Goal: Task Accomplishment & Management: Manage account settings

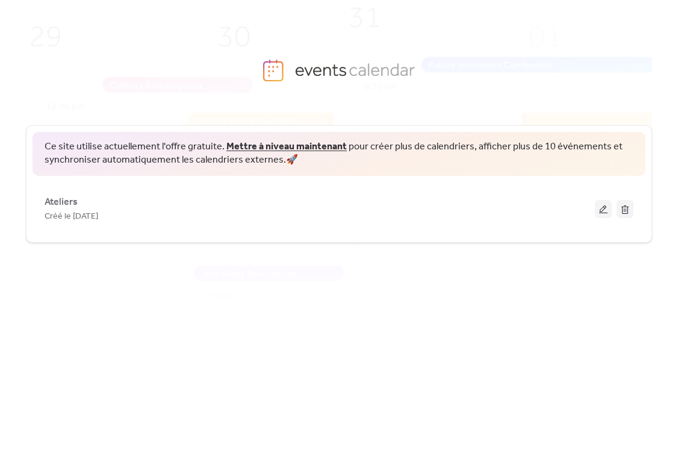
click at [500, 276] on div "Ce site utilise actuellement l'offre gratuite. Mettre à niveau maintenant pour …" at bounding box center [339, 281] width 626 height 350
click at [330, 114] on img at bounding box center [356, 184] width 814 height 403
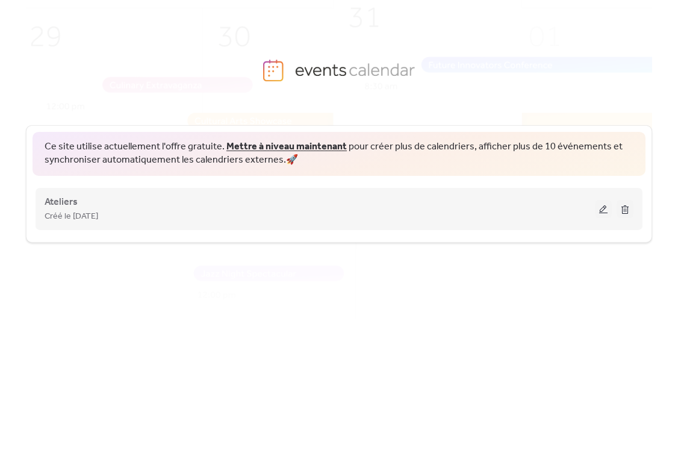
click at [602, 213] on button at bounding box center [603, 209] width 17 height 18
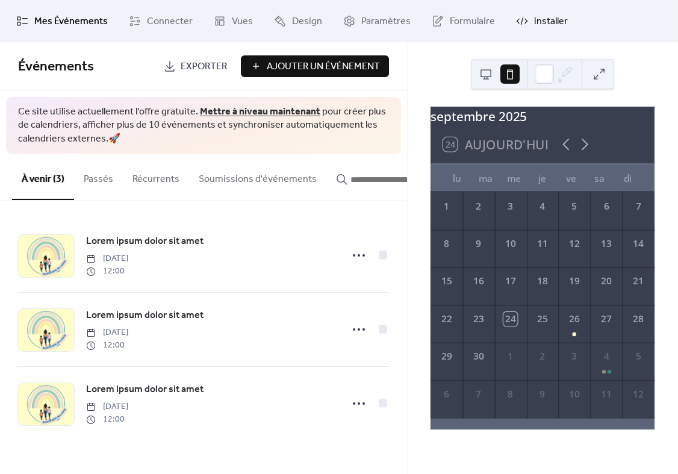
click at [523, 26] on link "installer" at bounding box center [542, 21] width 70 height 33
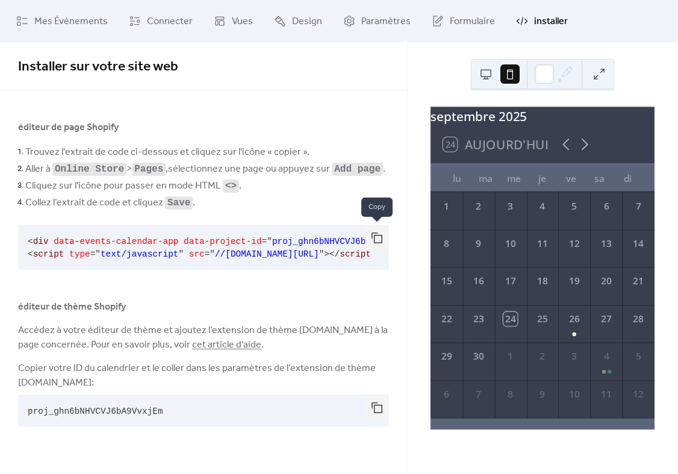
click at [375, 240] on button "button" at bounding box center [377, 238] width 24 height 26
click at [278, 198] on li "Collez l’extrait de code et cliquez Save ." at bounding box center [207, 202] width 364 height 17
click at [372, 411] on button "button" at bounding box center [377, 407] width 24 height 26
click at [379, 241] on button "button" at bounding box center [377, 238] width 24 height 26
click at [372, 239] on button "button" at bounding box center [377, 238] width 24 height 26
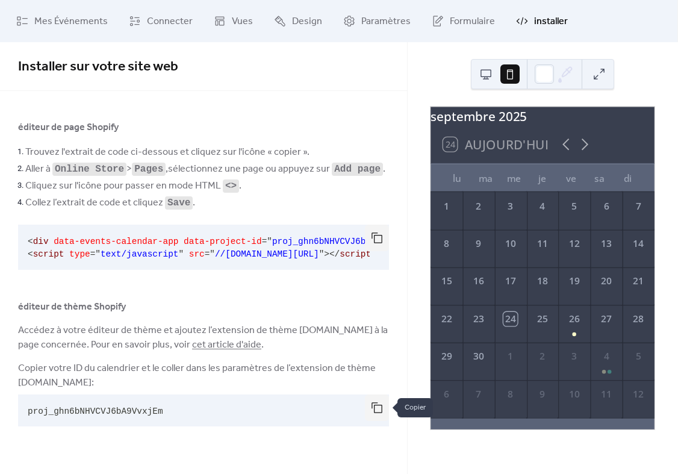
click at [379, 404] on button "button" at bounding box center [377, 407] width 24 height 26
click at [374, 411] on button "button" at bounding box center [377, 407] width 24 height 26
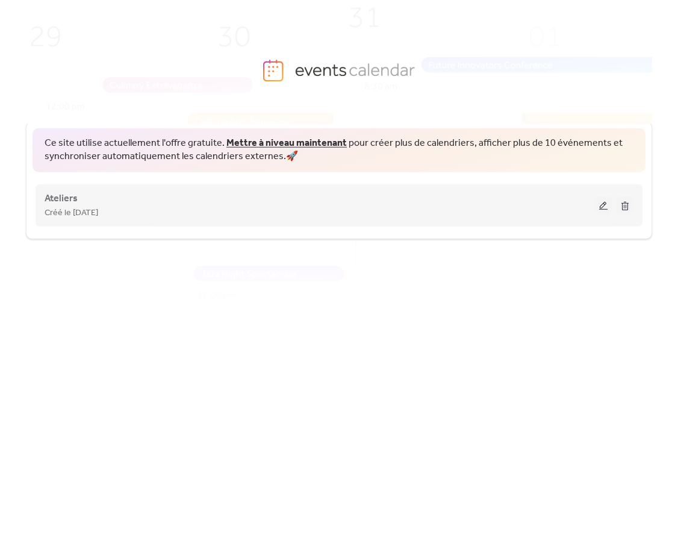
click at [600, 205] on button at bounding box center [603, 205] width 17 height 18
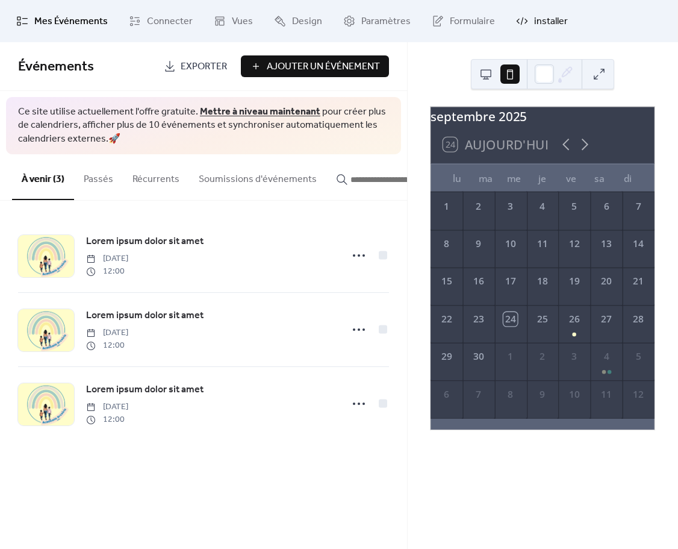
click at [534, 25] on span "installer" at bounding box center [551, 21] width 34 height 14
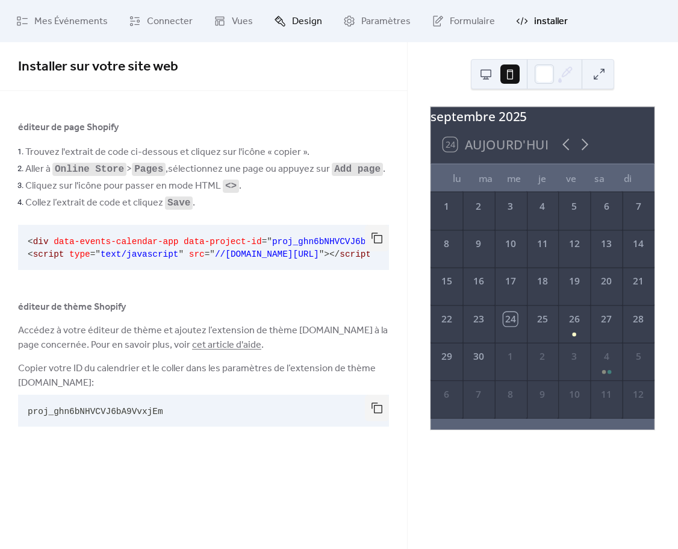
click at [274, 22] on icon at bounding box center [280, 21] width 12 height 12
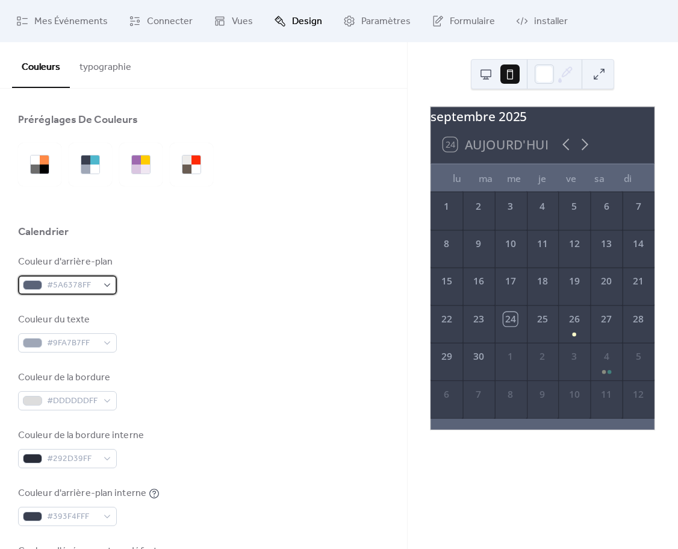
click at [82, 281] on span "#5A6378FF" at bounding box center [72, 285] width 51 height 14
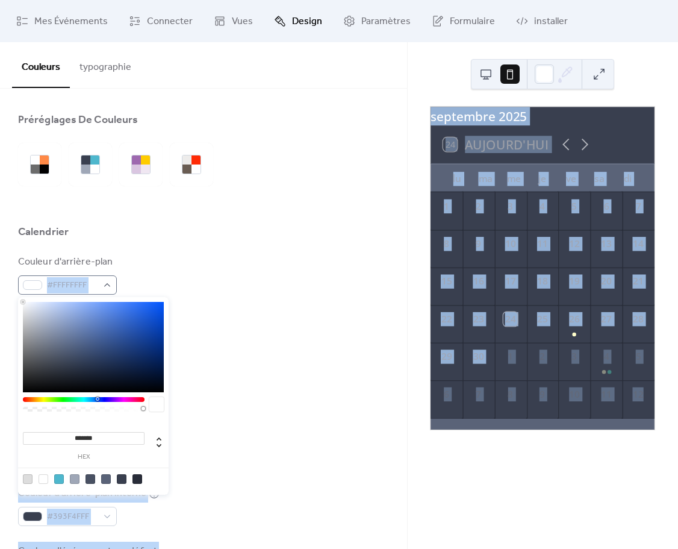
type input "*******"
drag, startPoint x: 61, startPoint y: 353, endPoint x: 30, endPoint y: 294, distance: 66.8
click at [30, 294] on body "Mes Événements Connecter Vues Design Paramètres Formulaire installer Design Cou…" at bounding box center [339, 274] width 678 height 549
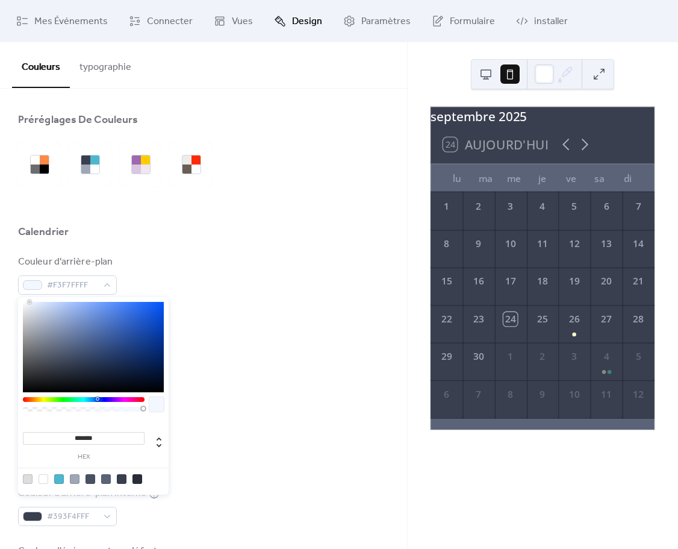
click at [278, 280] on div "Couleur d'arrière-plan #F3F7FFFF" at bounding box center [203, 275] width 371 height 40
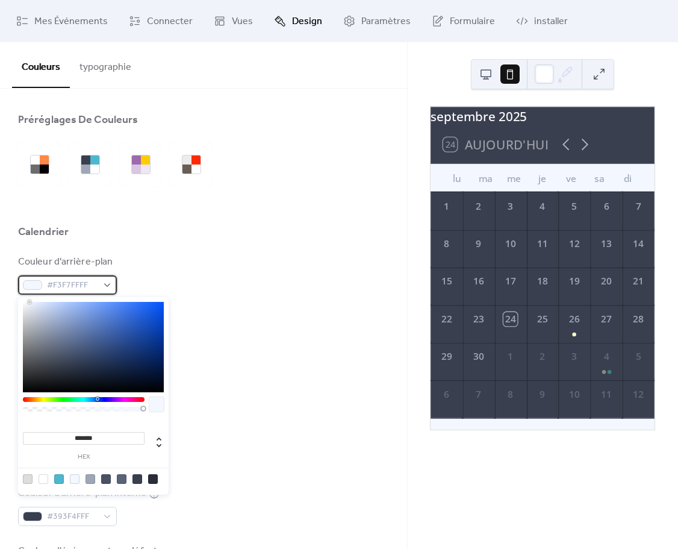
click at [52, 282] on span "#F3F7FFFF" at bounding box center [72, 285] width 51 height 14
type input "*******"
drag, startPoint x: 29, startPoint y: 305, endPoint x: -64, endPoint y: 269, distance: 99.5
click at [0, 269] on html "Mes Événements Connecter Vues Design Paramètres Formulaire installer Design Cou…" at bounding box center [339, 274] width 678 height 549
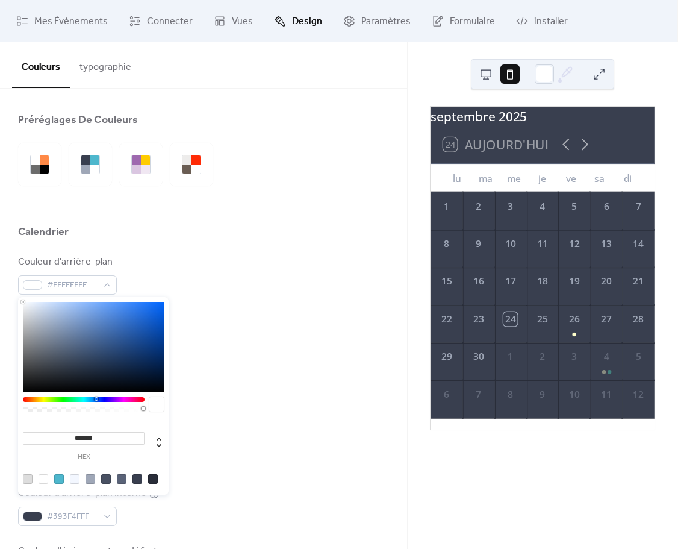
click at [234, 278] on div "Couleur d'arrière-plan #FFFFFFFF" at bounding box center [203, 275] width 371 height 40
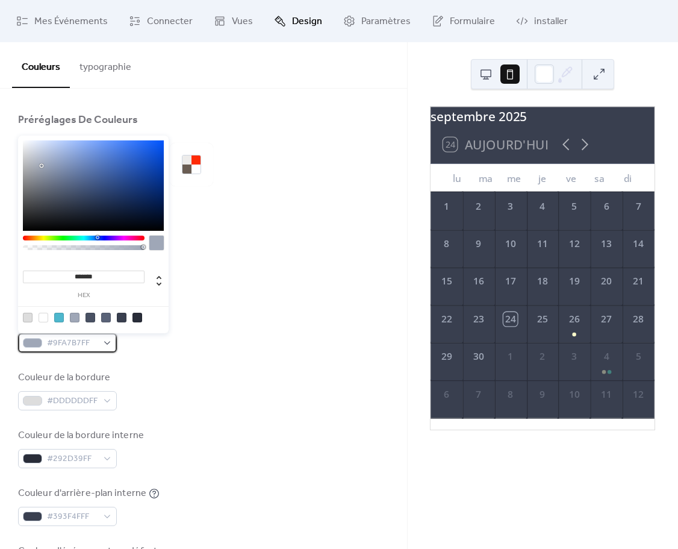
click at [90, 341] on span "#9FA7B7FF" at bounding box center [72, 343] width 51 height 14
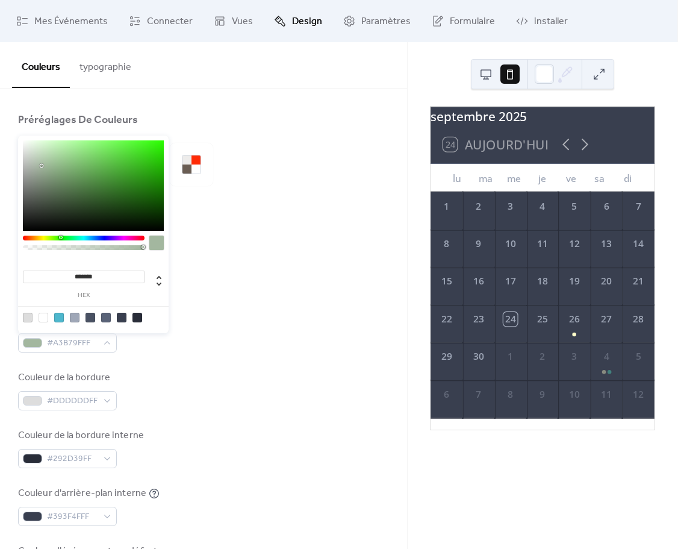
drag, startPoint x: 98, startPoint y: 238, endPoint x: 60, endPoint y: 239, distance: 37.9
click at [60, 239] on div at bounding box center [84, 237] width 122 height 5
click at [58, 317] on div at bounding box center [59, 318] width 10 height 10
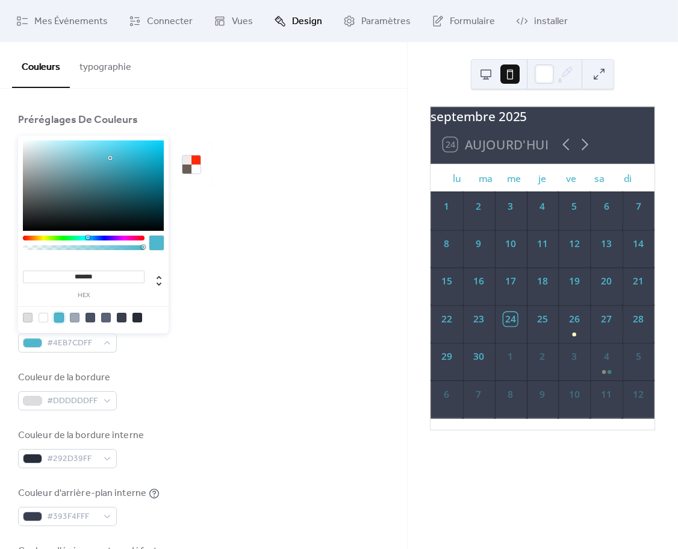
click at [139, 316] on div at bounding box center [137, 318] width 10 height 10
type input "*******"
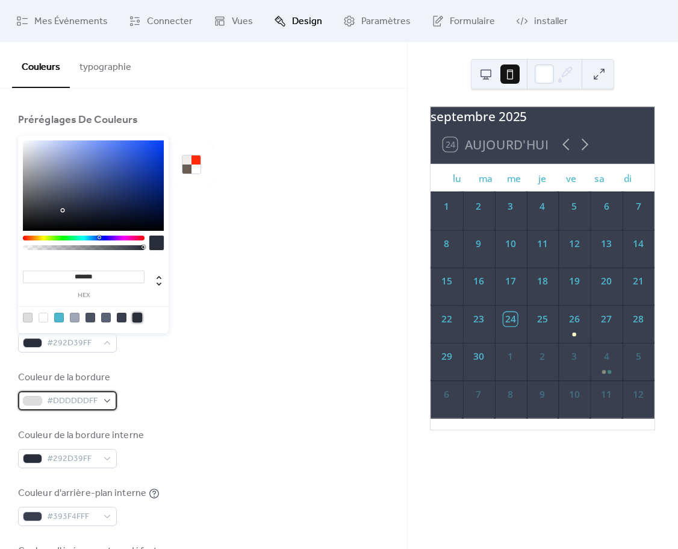
click at [83, 403] on span "#DDDDDDFF" at bounding box center [72, 401] width 51 height 14
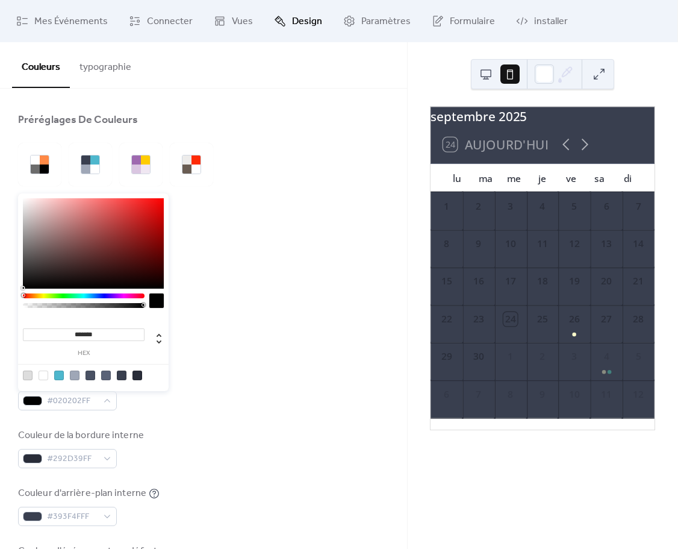
type input "*******"
drag, startPoint x: 73, startPoint y: 246, endPoint x: -34, endPoint y: 160, distance: 137.5
click at [0, 160] on html "Mes Événements Connecter Vues Design Paramètres Formulaire installer Design Cou…" at bounding box center [339, 274] width 678 height 549
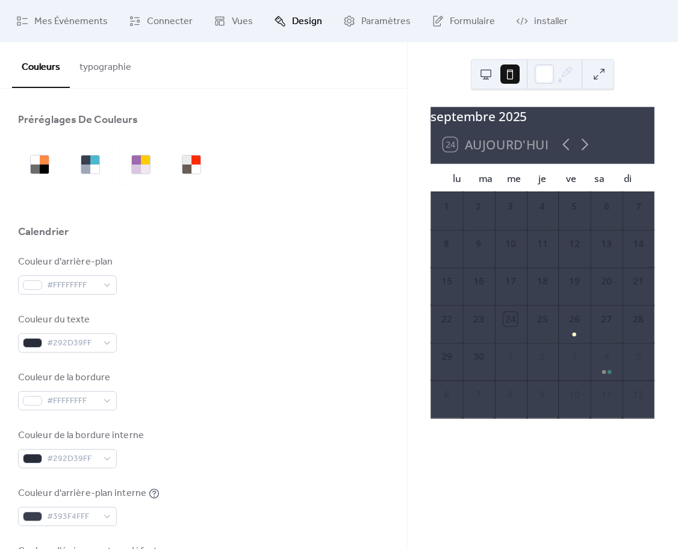
click at [214, 377] on div "Couleur de la bordure #FFFFFFFF" at bounding box center [203, 390] width 371 height 40
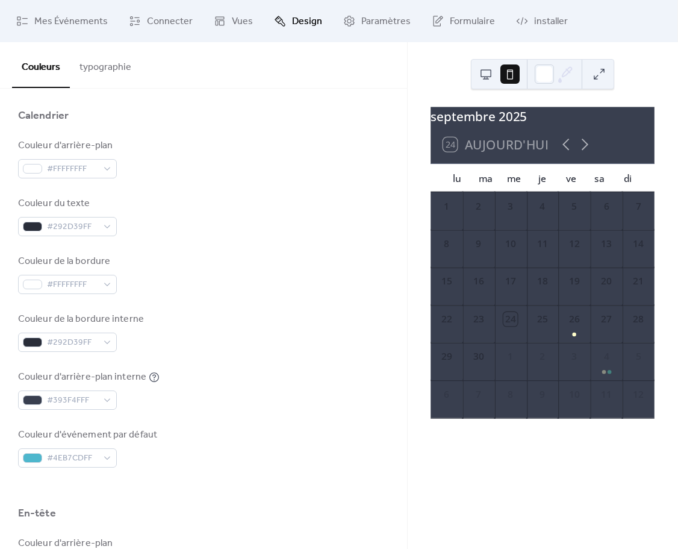
scroll to position [126, 0]
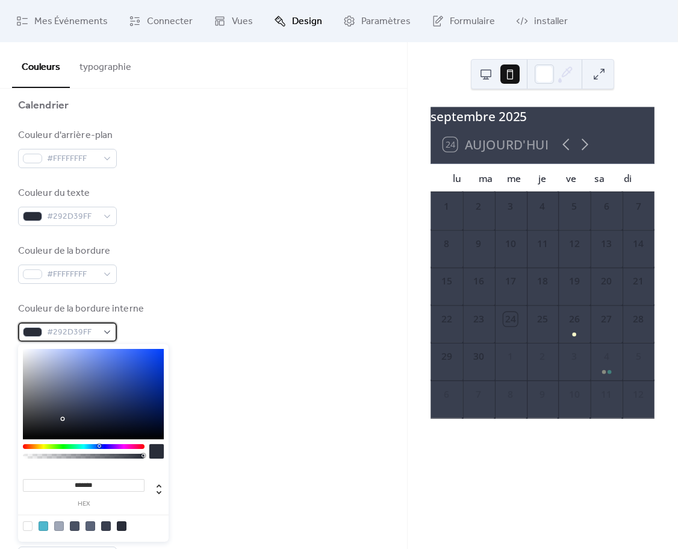
click at [87, 334] on span "#292D39FF" at bounding box center [72, 332] width 51 height 14
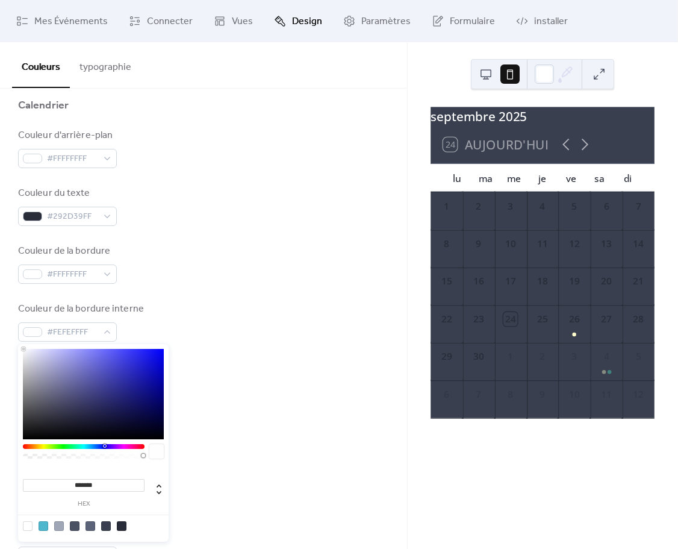
type input "*******"
drag, startPoint x: 35, startPoint y: 351, endPoint x: -22, endPoint y: 297, distance: 78.4
click at [0, 297] on html "Mes Événements Connecter Vues Design Paramètres Formulaire installer Design Cou…" at bounding box center [339, 274] width 678 height 549
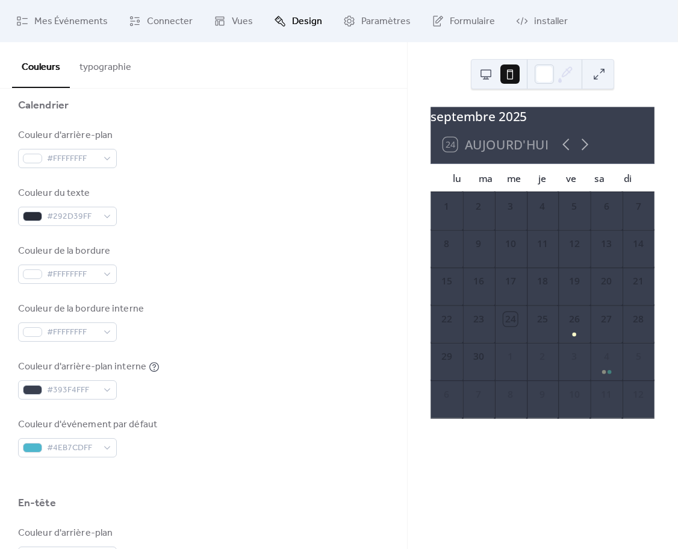
click at [311, 278] on div "Couleur de la bordure #FFFFFFFF" at bounding box center [203, 264] width 371 height 40
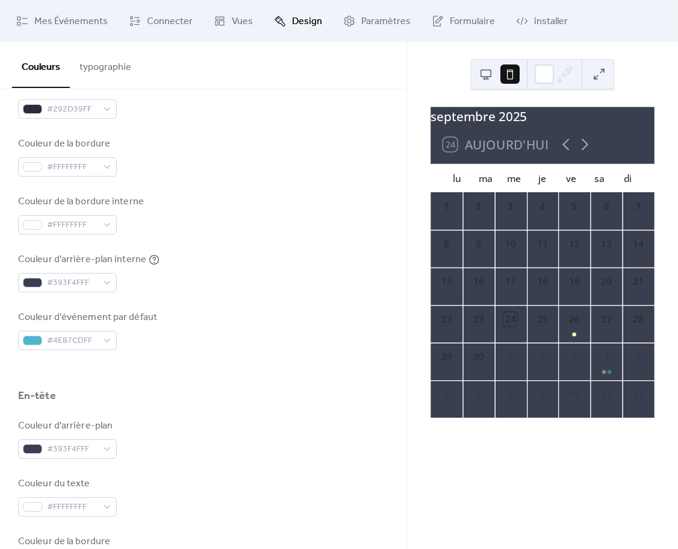
scroll to position [246, 0]
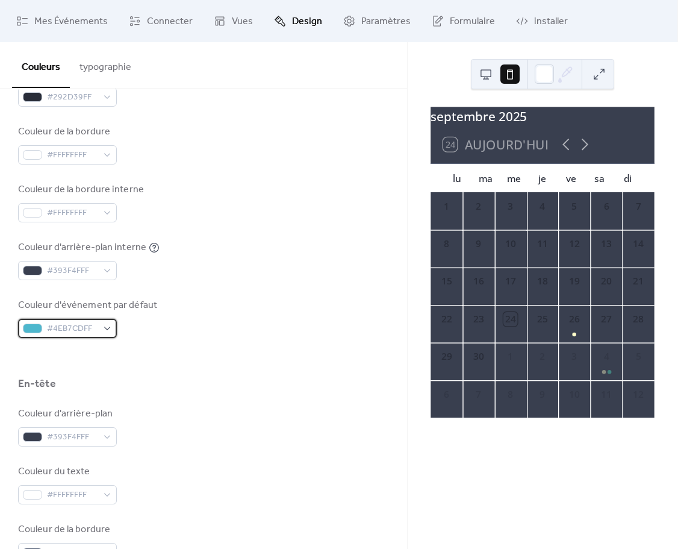
click at [93, 328] on span "#4EB7CDFF" at bounding box center [72, 329] width 51 height 14
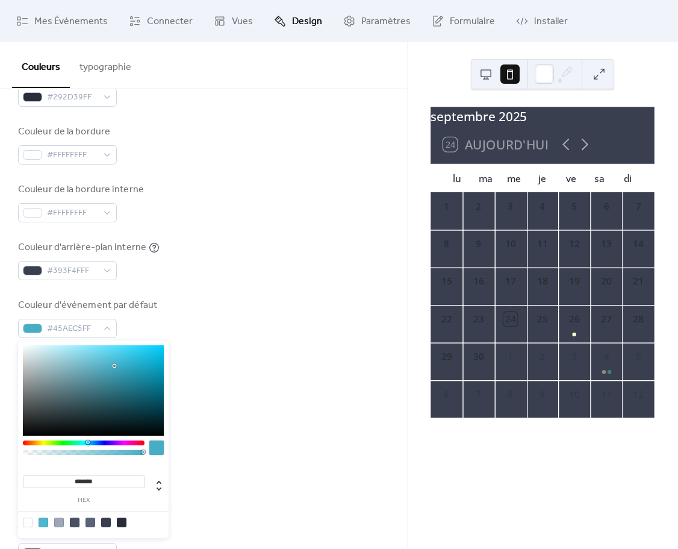
type input "*******"
drag, startPoint x: 81, startPoint y: 382, endPoint x: 117, endPoint y: 365, distance: 40.7
click at [117, 365] on div at bounding box center [93, 390] width 141 height 90
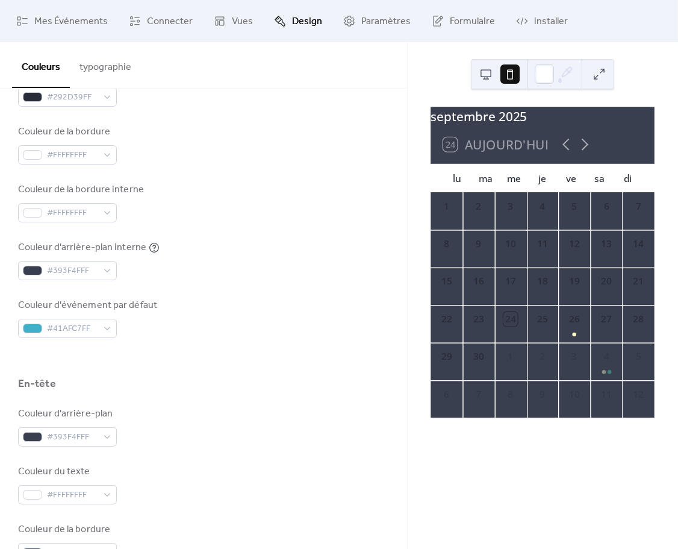
click at [230, 330] on div "Couleur d'événement par défaut #41AFC7FF" at bounding box center [203, 318] width 371 height 40
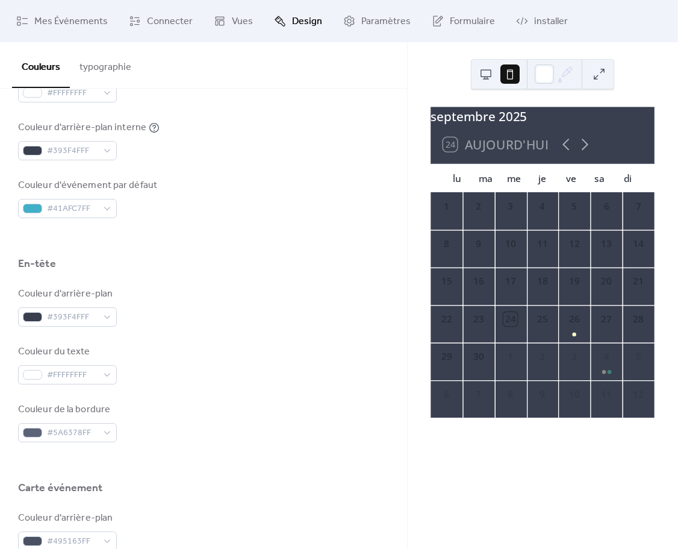
scroll to position [367, 0]
click at [63, 323] on span "#393F4FFF" at bounding box center [72, 316] width 51 height 14
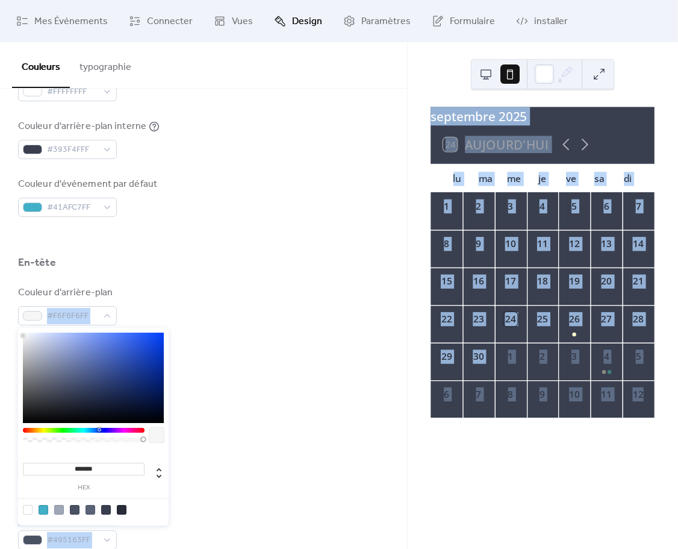
type input "*******"
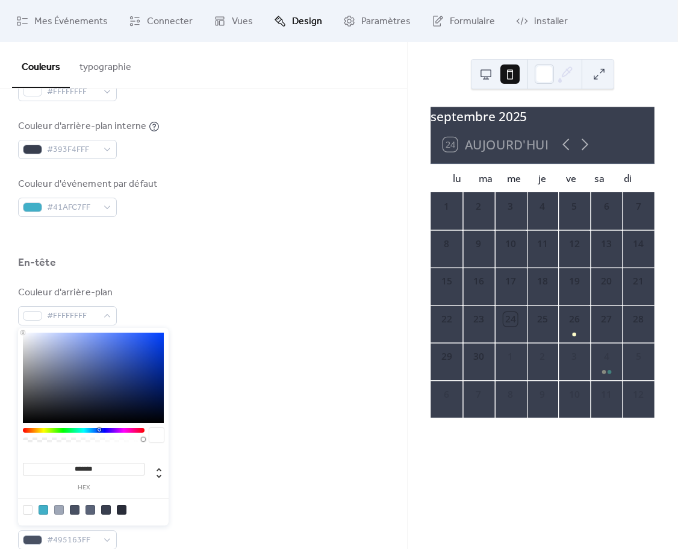
drag, startPoint x: 31, startPoint y: 347, endPoint x: -10, endPoint y: 320, distance: 49.9
click at [0, 320] on html "Mes Événements Connecter Vues Design Paramètres Formulaire installer Design Cou…" at bounding box center [339, 274] width 678 height 549
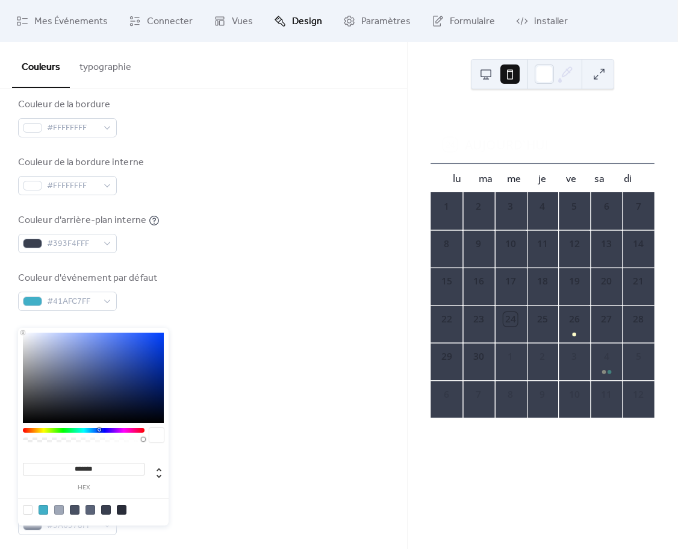
scroll to position [267, 0]
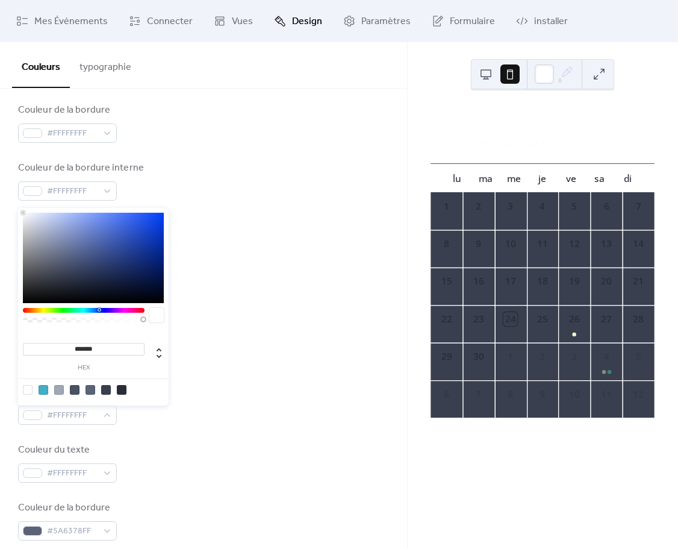
click at [213, 205] on div "Couleur d'arrière-plan #FFFFFFFF Couleur du texte #292D39FF Couleur de la bordu…" at bounding box center [203, 151] width 371 height 329
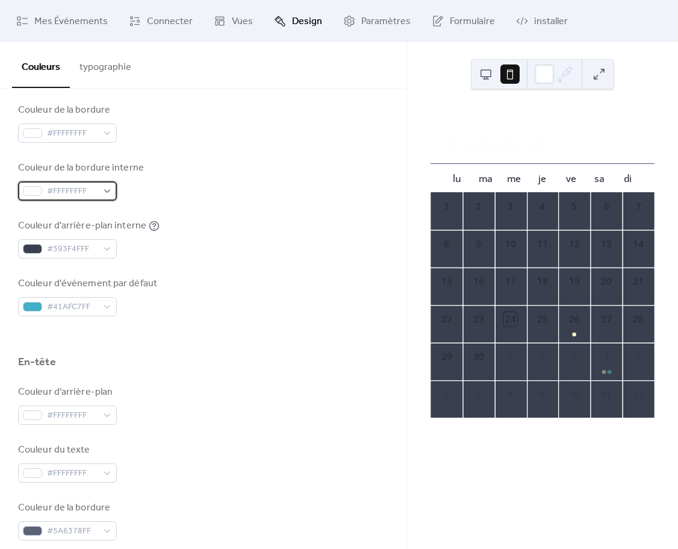
click at [55, 193] on span "#FFFFFFFF" at bounding box center [72, 191] width 51 height 14
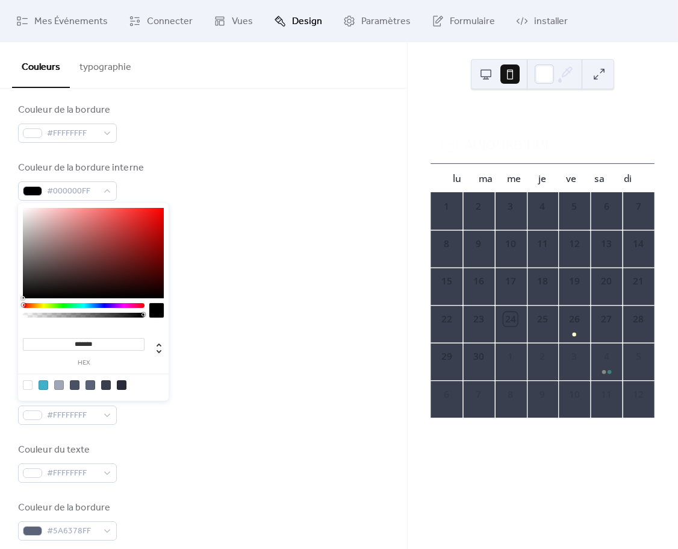
drag, startPoint x: 76, startPoint y: 265, endPoint x: -19, endPoint y: 338, distance: 120.7
click at [0, 338] on html "Mes Événements Connecter Vues Design Paramètres Formulaire installer Design Cou…" at bounding box center [339, 274] width 678 height 549
type input "*******"
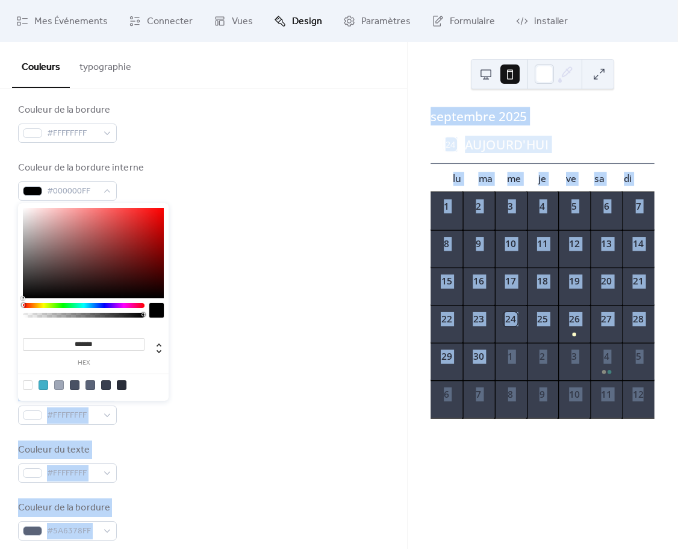
drag, startPoint x: 73, startPoint y: 262, endPoint x: 199, endPoint y: 325, distance: 140.6
click at [199, 325] on body "Mes Événements Connecter Vues Design Paramètres Formulaire installer Design Cou…" at bounding box center [339, 274] width 678 height 549
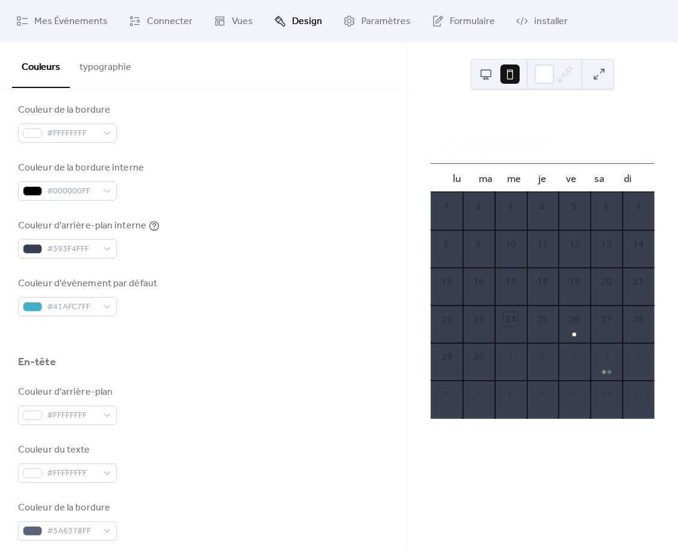
click at [213, 276] on div "Couleur d'arrière-plan #FFFFFFFF Couleur du texte #292D39FF Couleur de la bordu…" at bounding box center [203, 151] width 371 height 329
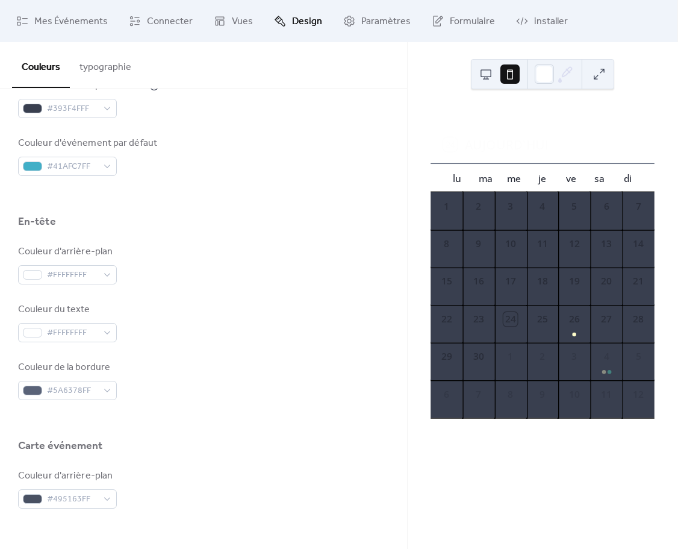
scroll to position [414, 0]
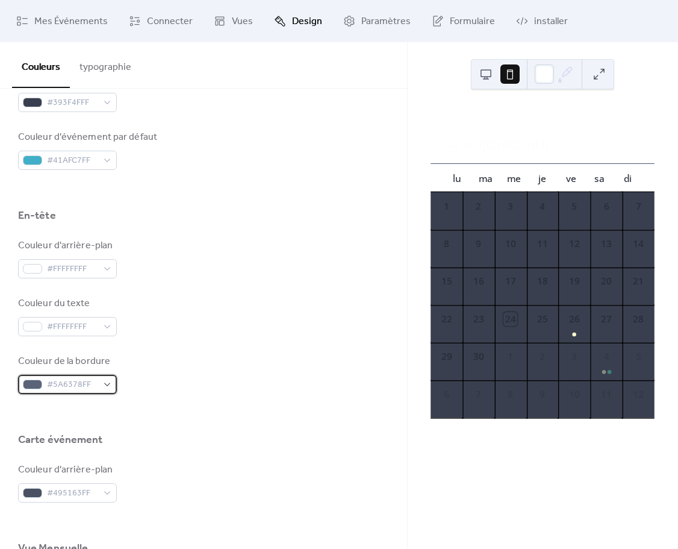
click at [79, 387] on span "#5A6378FF" at bounding box center [72, 385] width 51 height 14
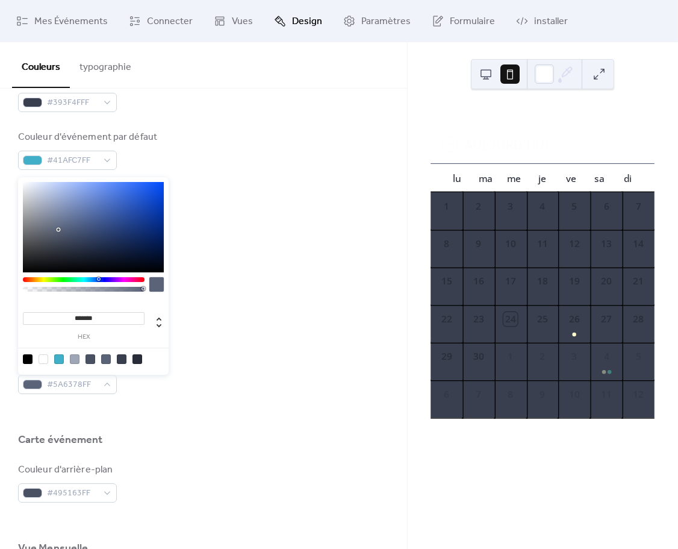
click at [135, 359] on div at bounding box center [137, 359] width 10 height 10
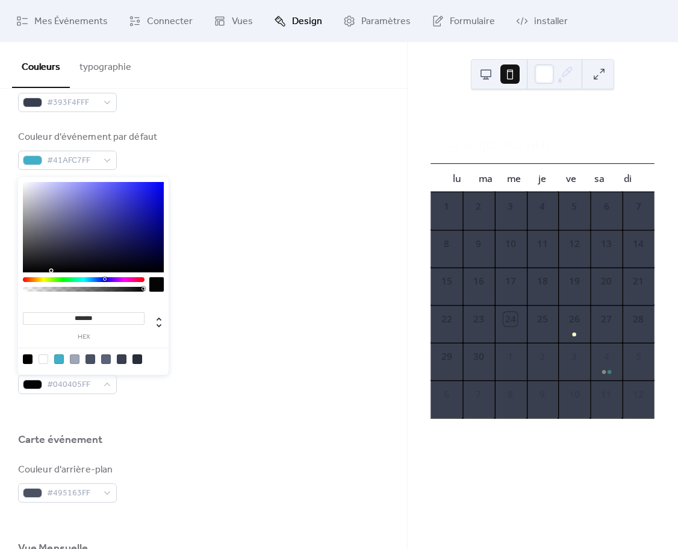
type input "*******"
drag, startPoint x: 105, startPoint y: 249, endPoint x: -40, endPoint y: 294, distance: 152.0
click at [0, 294] on html "Mes Événements Connecter Vues Design Paramètres Formulaire installer Design Cou…" at bounding box center [339, 274] width 678 height 549
click at [264, 250] on div "Couleur d'arrière-plan #FFFFFFFF" at bounding box center [203, 258] width 371 height 40
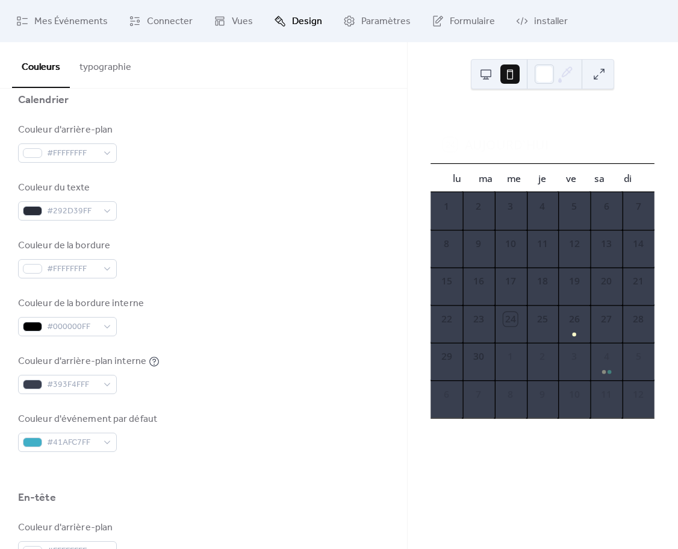
scroll to position [137, 0]
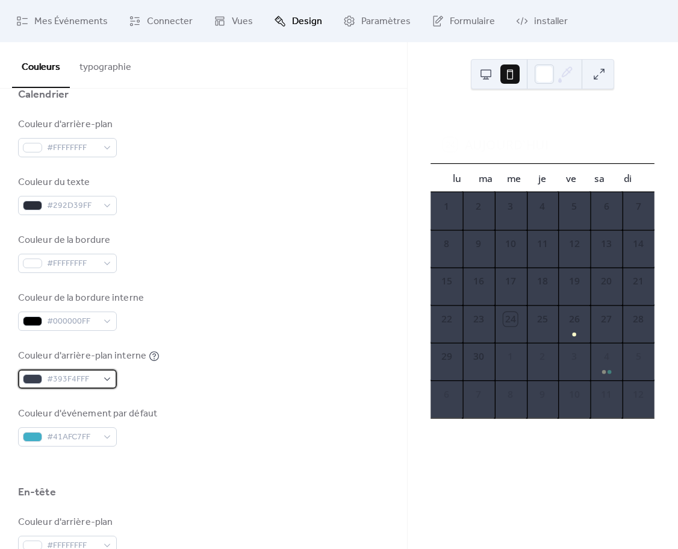
click at [84, 381] on span "#393F4FFF" at bounding box center [72, 379] width 51 height 14
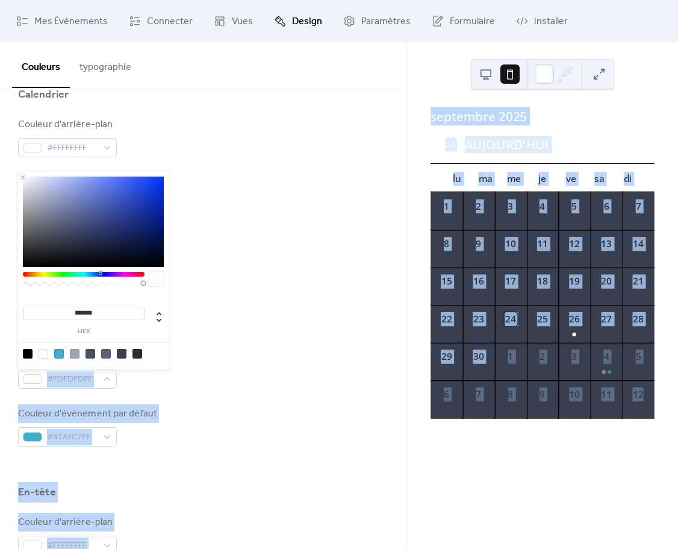
type input "*******"
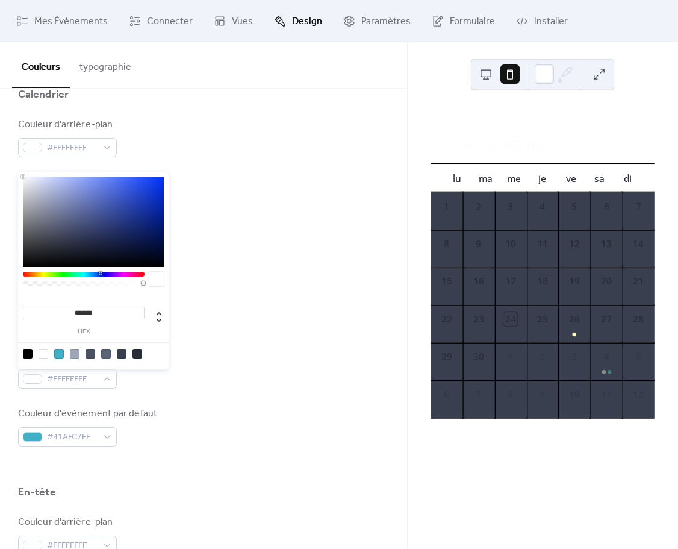
drag, startPoint x: 92, startPoint y: 241, endPoint x: -10, endPoint y: 129, distance: 151.7
click at [0, 129] on html "Mes Événements Connecter Vues Design Paramètres Formulaire installer Design Cou…" at bounding box center [339, 274] width 678 height 549
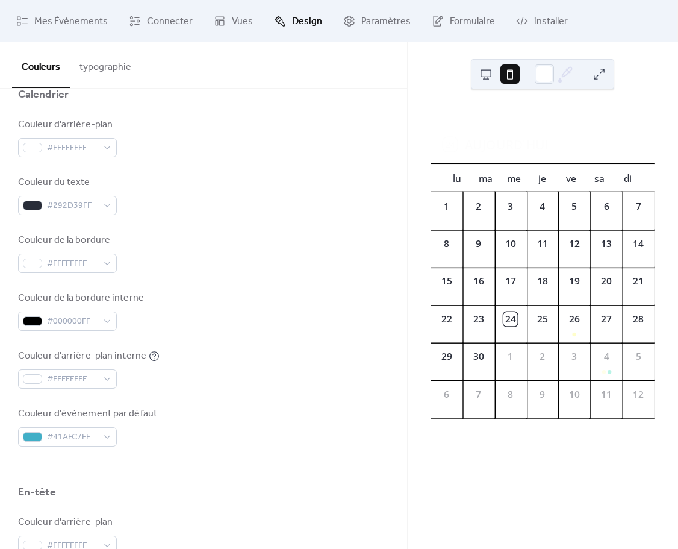
click at [235, 186] on div "Couleur du texte #292D39FF" at bounding box center [203, 195] width 371 height 40
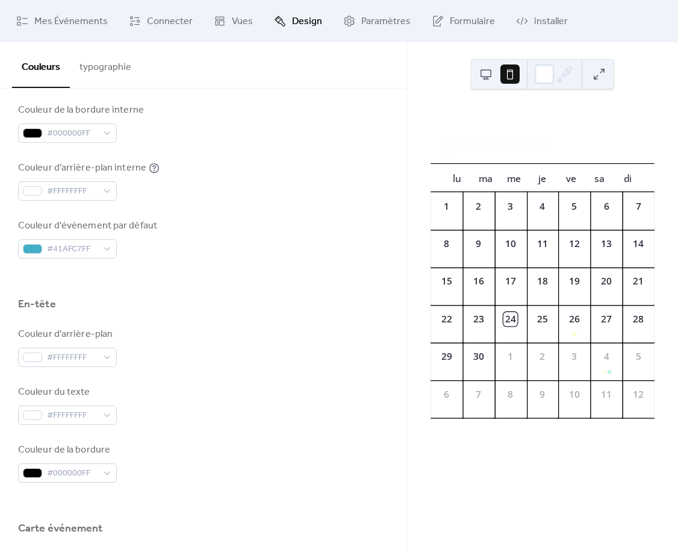
scroll to position [444, 0]
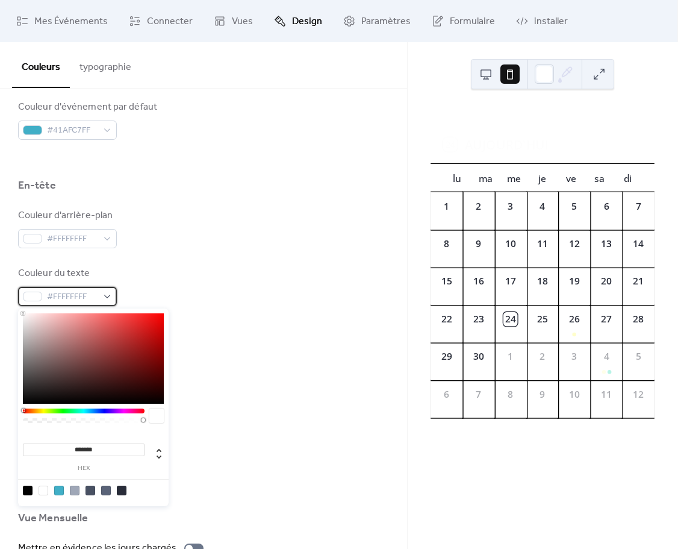
click at [83, 294] on span "#FFFFFFFF" at bounding box center [72, 297] width 51 height 14
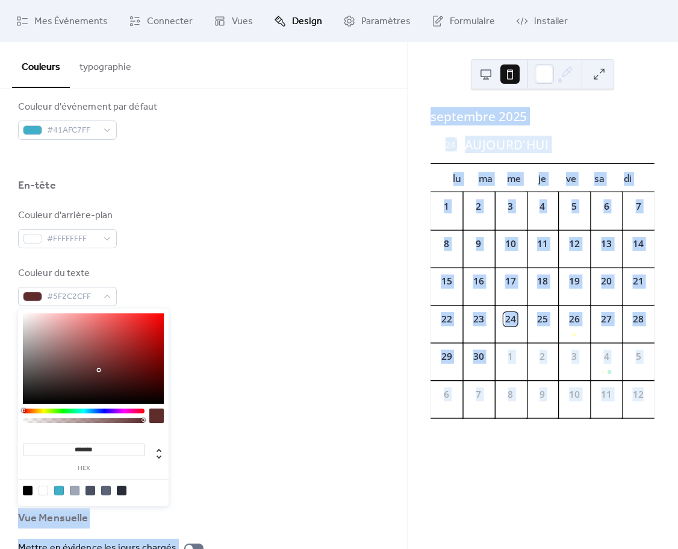
type input "*******"
drag, startPoint x: 97, startPoint y: 326, endPoint x: 188, endPoint y: 423, distance: 132.5
click at [188, 423] on body "Mes Événements Connecter Vues Design Paramètres Formulaire installer Design Cou…" at bounding box center [339, 274] width 678 height 549
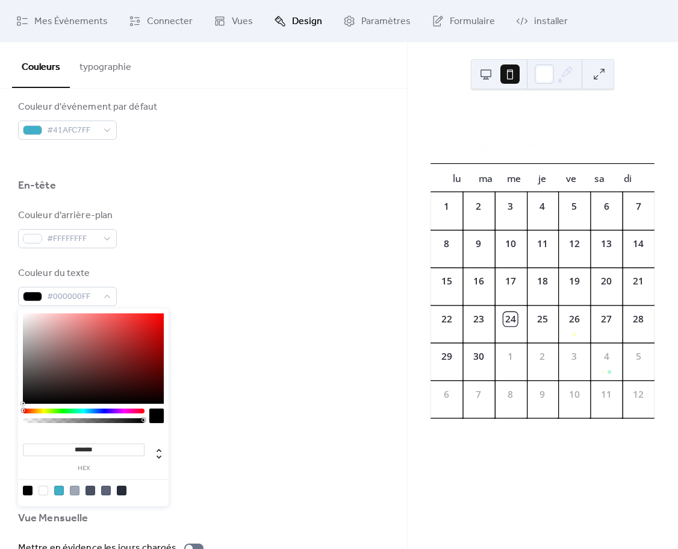
click at [202, 375] on div at bounding box center [203, 383] width 371 height 39
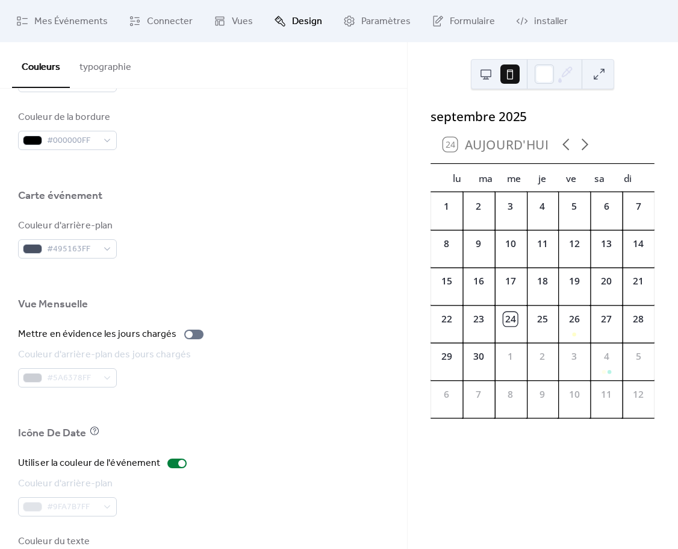
scroll to position [649, 0]
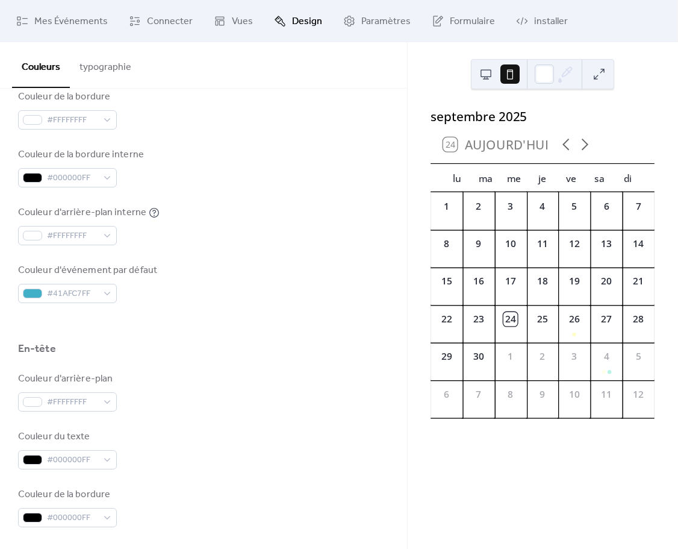
click at [108, 71] on button "typographie" at bounding box center [105, 64] width 71 height 45
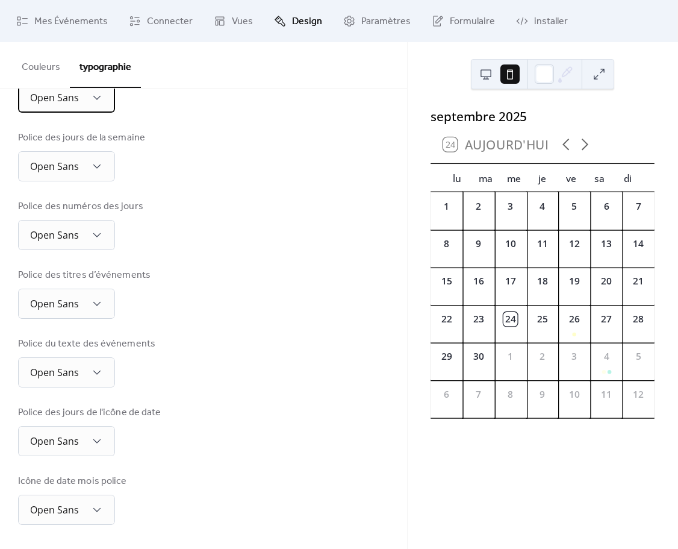
click at [88, 102] on div "Open Sans" at bounding box center [66, 98] width 97 height 30
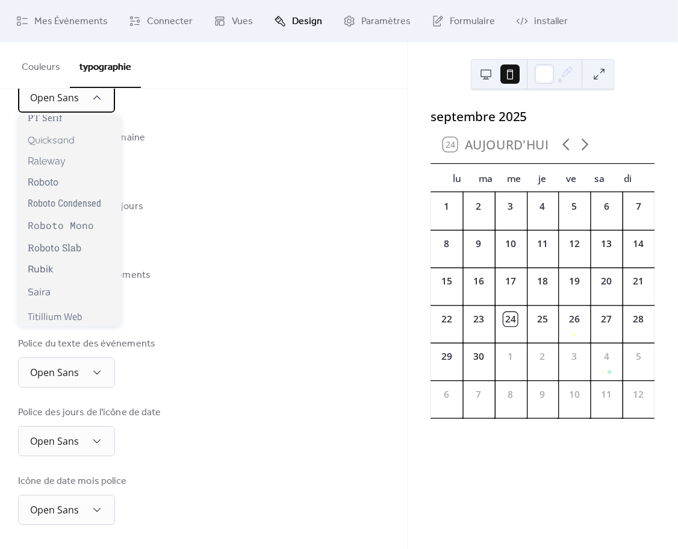
scroll to position [921, 0]
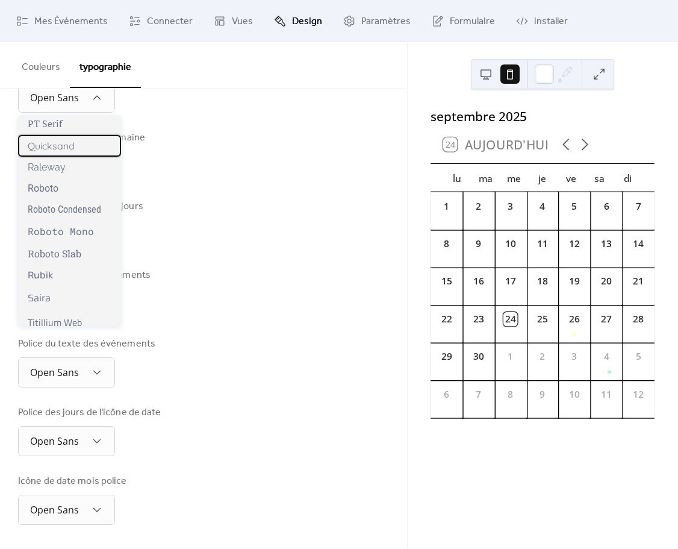
click at [62, 152] on span "Quicksand" at bounding box center [51, 146] width 47 height 12
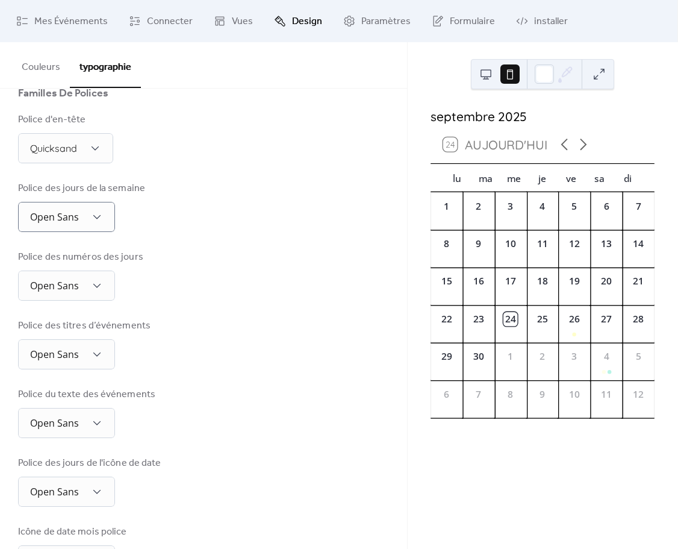
scroll to position [112, 0]
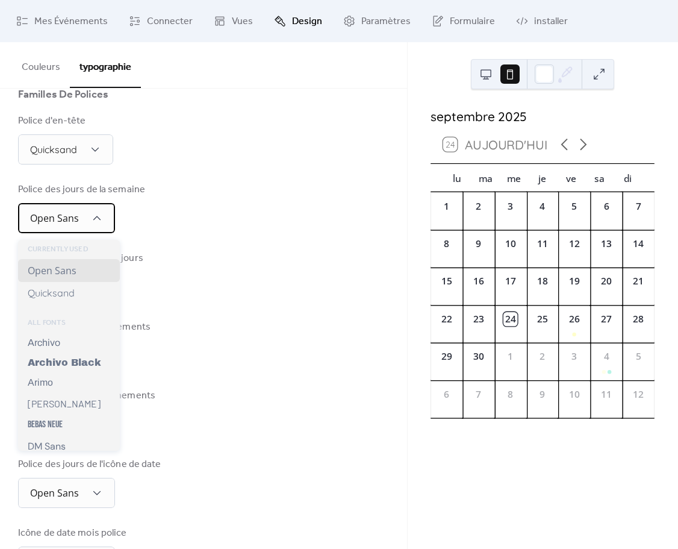
click at [87, 217] on div "Open Sans" at bounding box center [66, 218] width 97 height 30
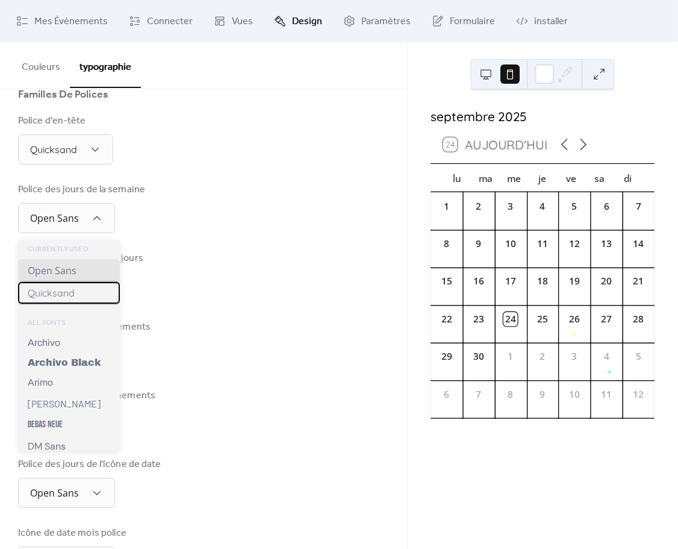
click at [70, 293] on span "Quicksand" at bounding box center [51, 293] width 47 height 12
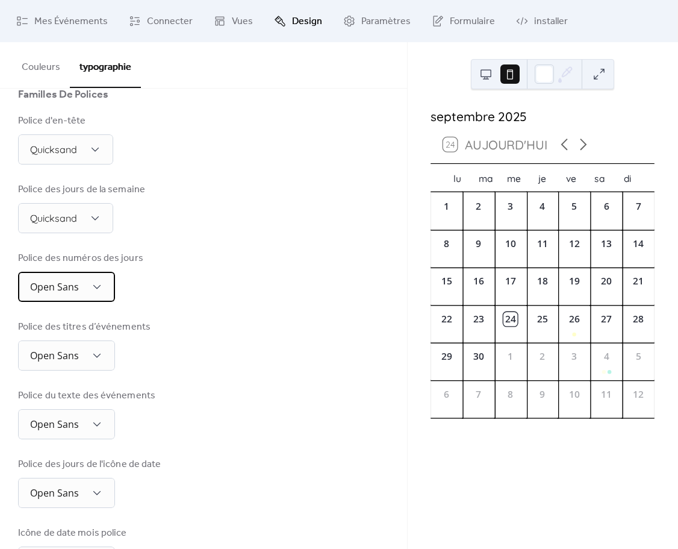
click at [65, 293] on span "Open Sans" at bounding box center [54, 286] width 49 height 13
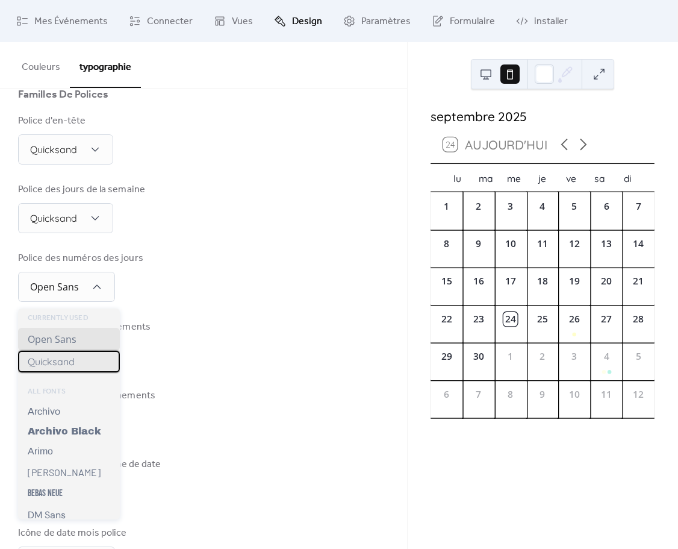
click at [70, 352] on div "Quicksand" at bounding box center [69, 361] width 102 height 22
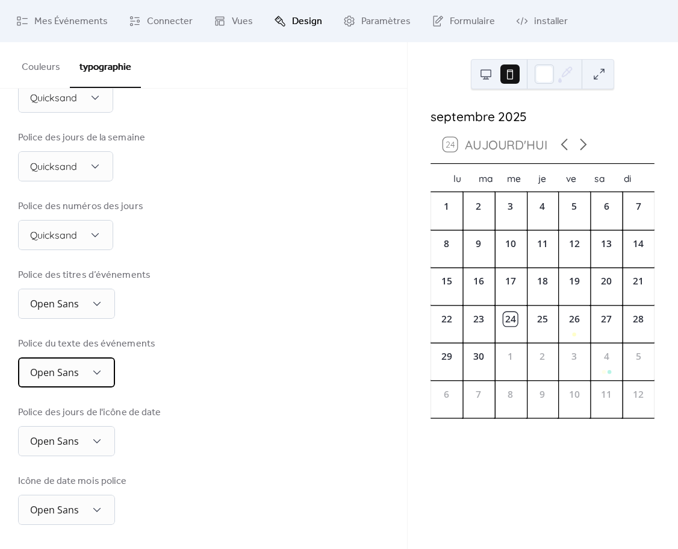
scroll to position [168, 0]
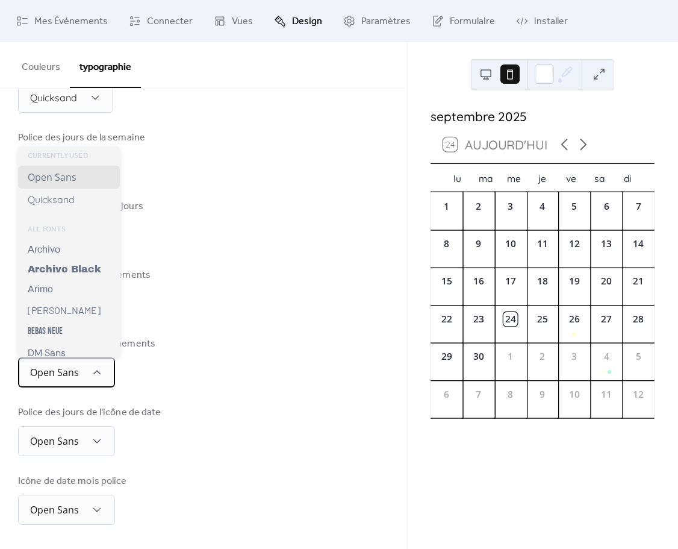
click at [69, 372] on span "Open Sans" at bounding box center [54, 372] width 49 height 13
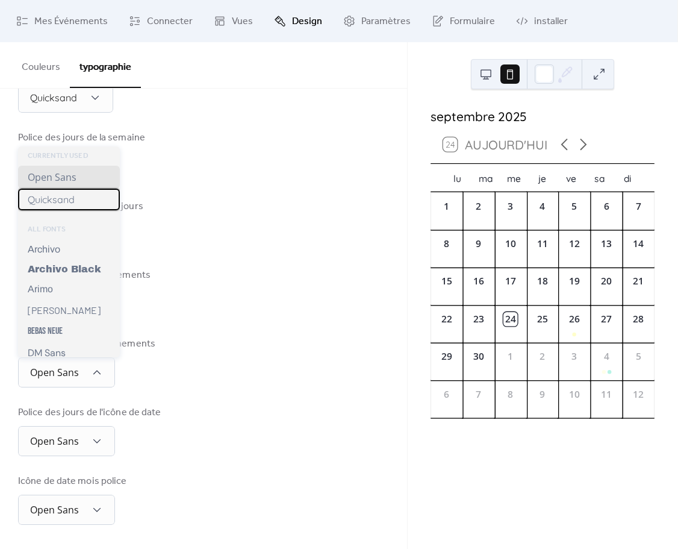
click at [66, 200] on span "Quicksand" at bounding box center [51, 199] width 47 height 12
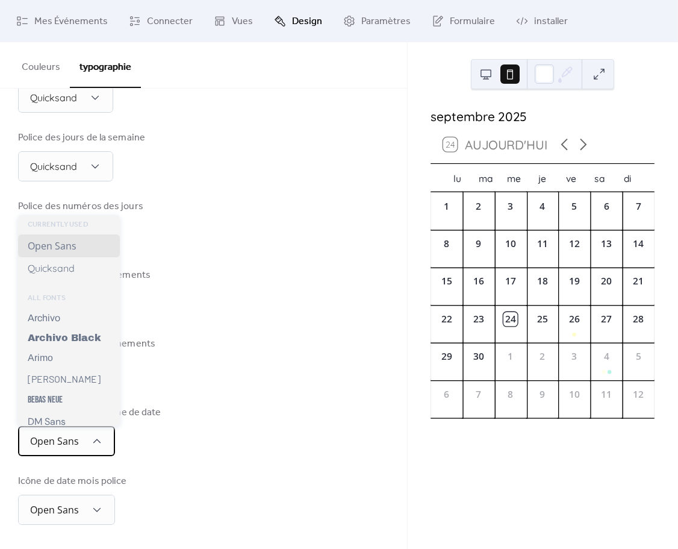
click at [77, 453] on div "Open Sans" at bounding box center [66, 441] width 97 height 30
click at [69, 270] on span "Quicksand" at bounding box center [51, 268] width 47 height 12
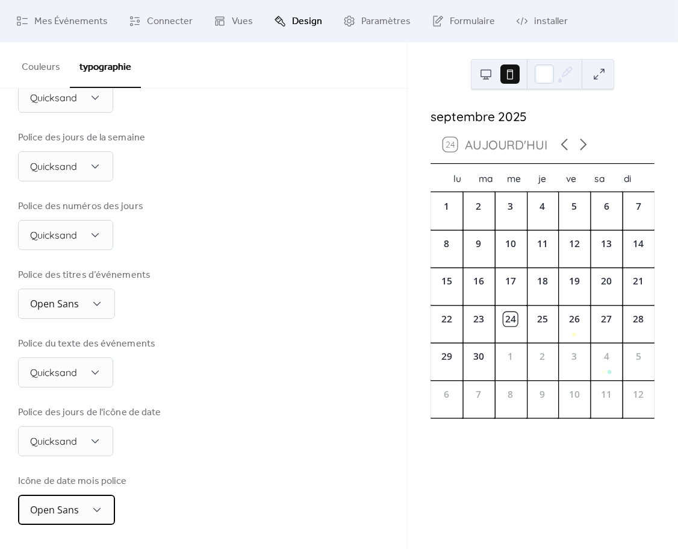
click at [81, 517] on div "Open Sans" at bounding box center [66, 509] width 97 height 30
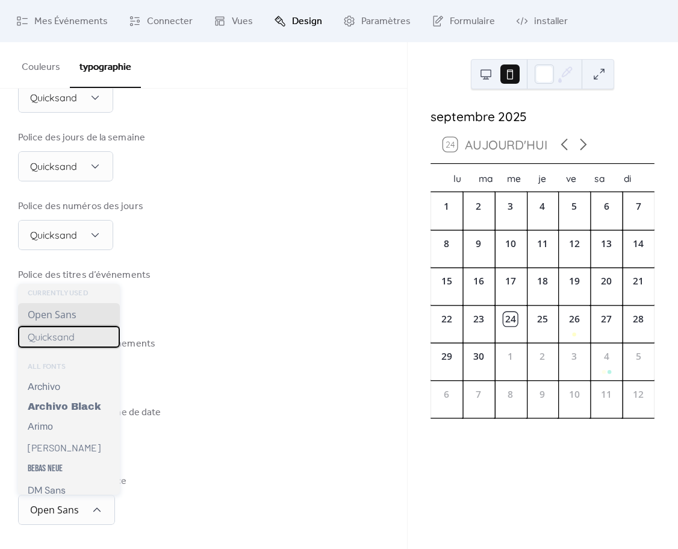
click at [86, 340] on div "Quicksand" at bounding box center [69, 337] width 102 height 22
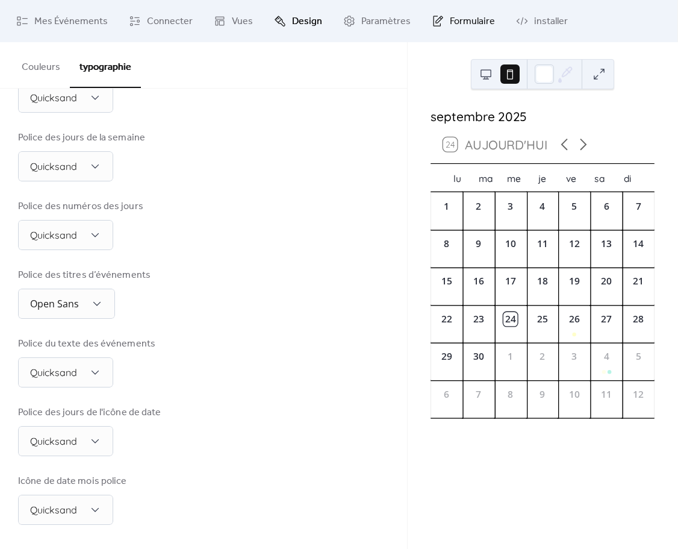
click at [463, 11] on link "Formulaire" at bounding box center [463, 21] width 81 height 33
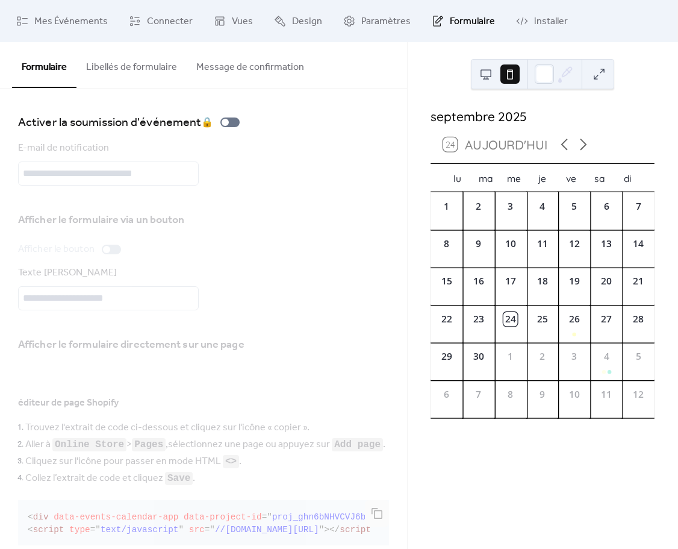
click at [227, 66] on button "Message de confirmation" at bounding box center [250, 64] width 127 height 45
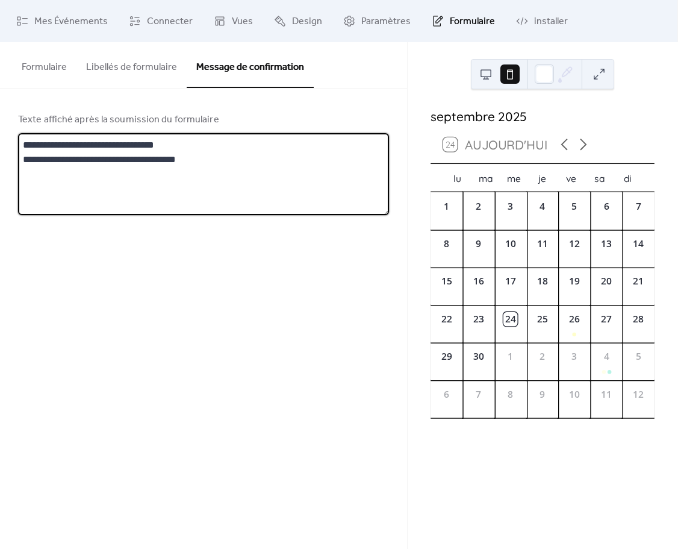
drag, startPoint x: 224, startPoint y: 163, endPoint x: -58, endPoint y: 104, distance: 287.9
click at [0, 104] on html "Mes Événements Connecter Vues Design Paramètres Formulaire installer Formulaire…" at bounding box center [339, 274] width 678 height 549
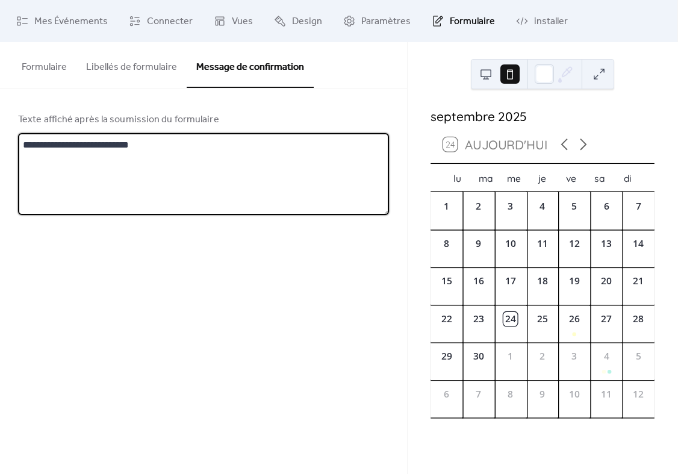
type textarea "**********"
click at [111, 72] on button "Libellés de formulaire" at bounding box center [131, 64] width 110 height 45
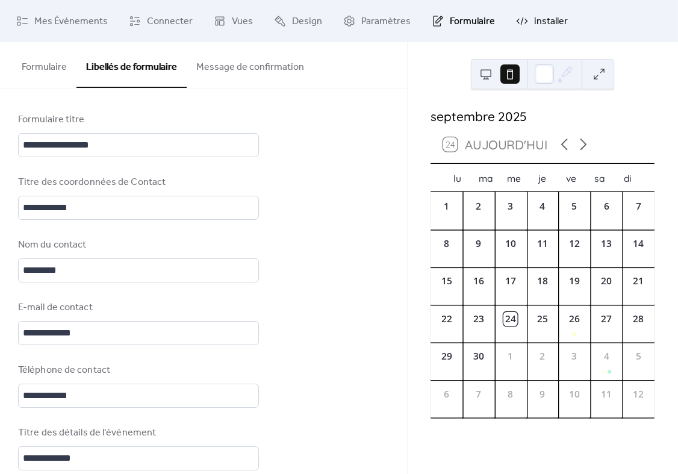
click at [547, 25] on span "installer" at bounding box center [551, 21] width 34 height 14
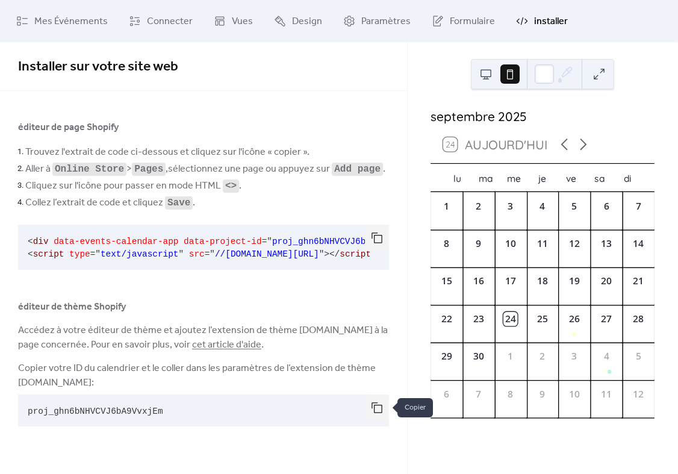
click at [375, 408] on button "button" at bounding box center [377, 407] width 24 height 26
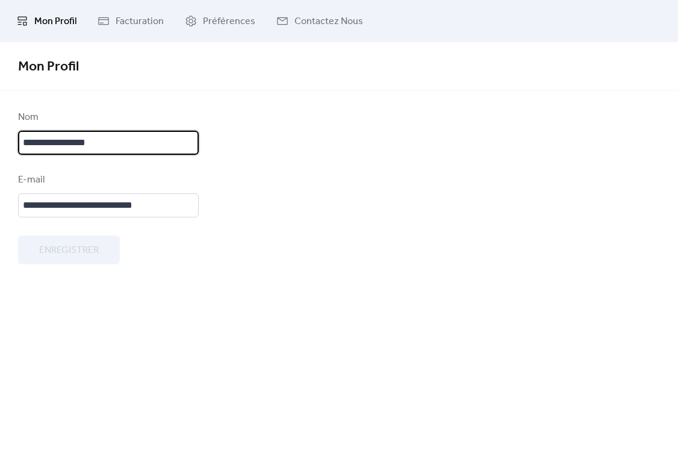
drag, startPoint x: 120, startPoint y: 137, endPoint x: 7, endPoint y: 138, distance: 113.2
click at [7, 138] on div "**********" at bounding box center [339, 187] width 678 height 154
type input "********"
click at [67, 255] on span "Enregistrer" at bounding box center [69, 250] width 60 height 14
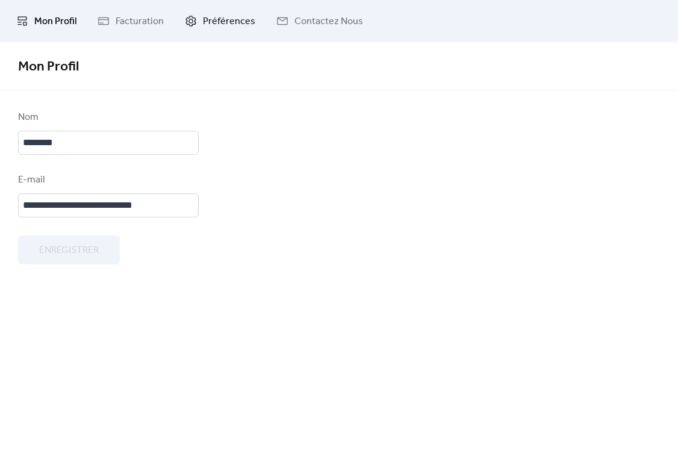
click at [234, 17] on span "Préférences" at bounding box center [229, 21] width 52 height 14
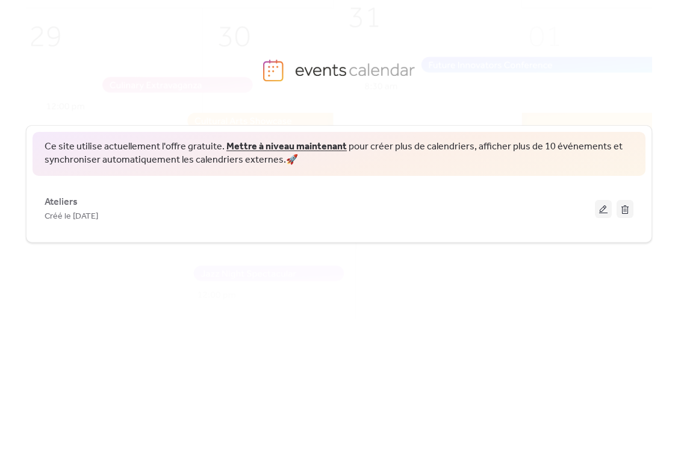
click at [603, 208] on button at bounding box center [603, 209] width 17 height 18
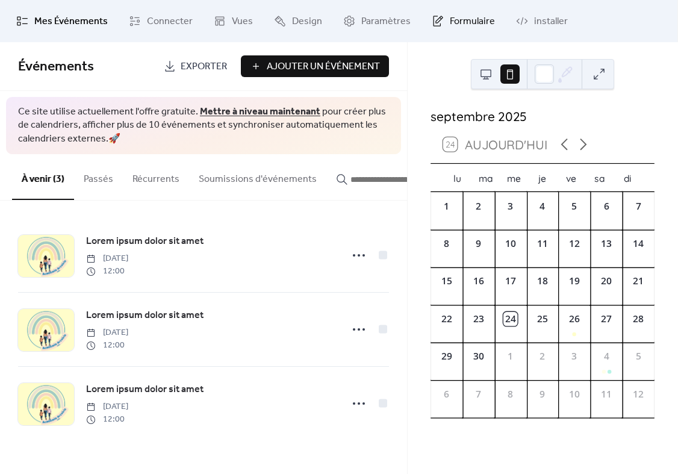
click at [453, 23] on span "Formulaire" at bounding box center [472, 21] width 45 height 14
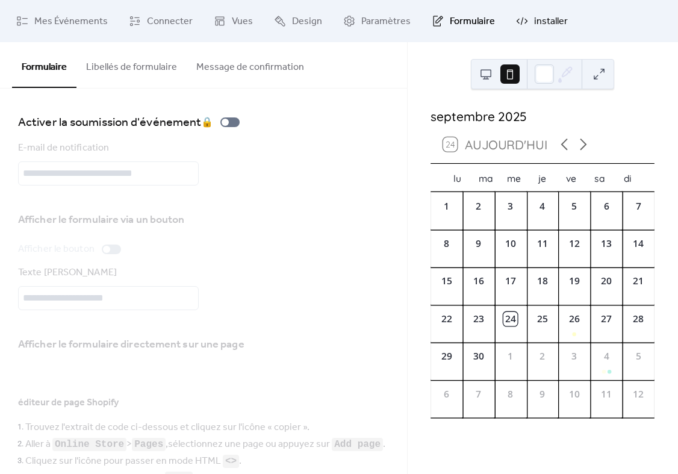
click at [534, 24] on span "installer" at bounding box center [551, 21] width 34 height 14
